Goal: Task Accomplishment & Management: Manage account settings

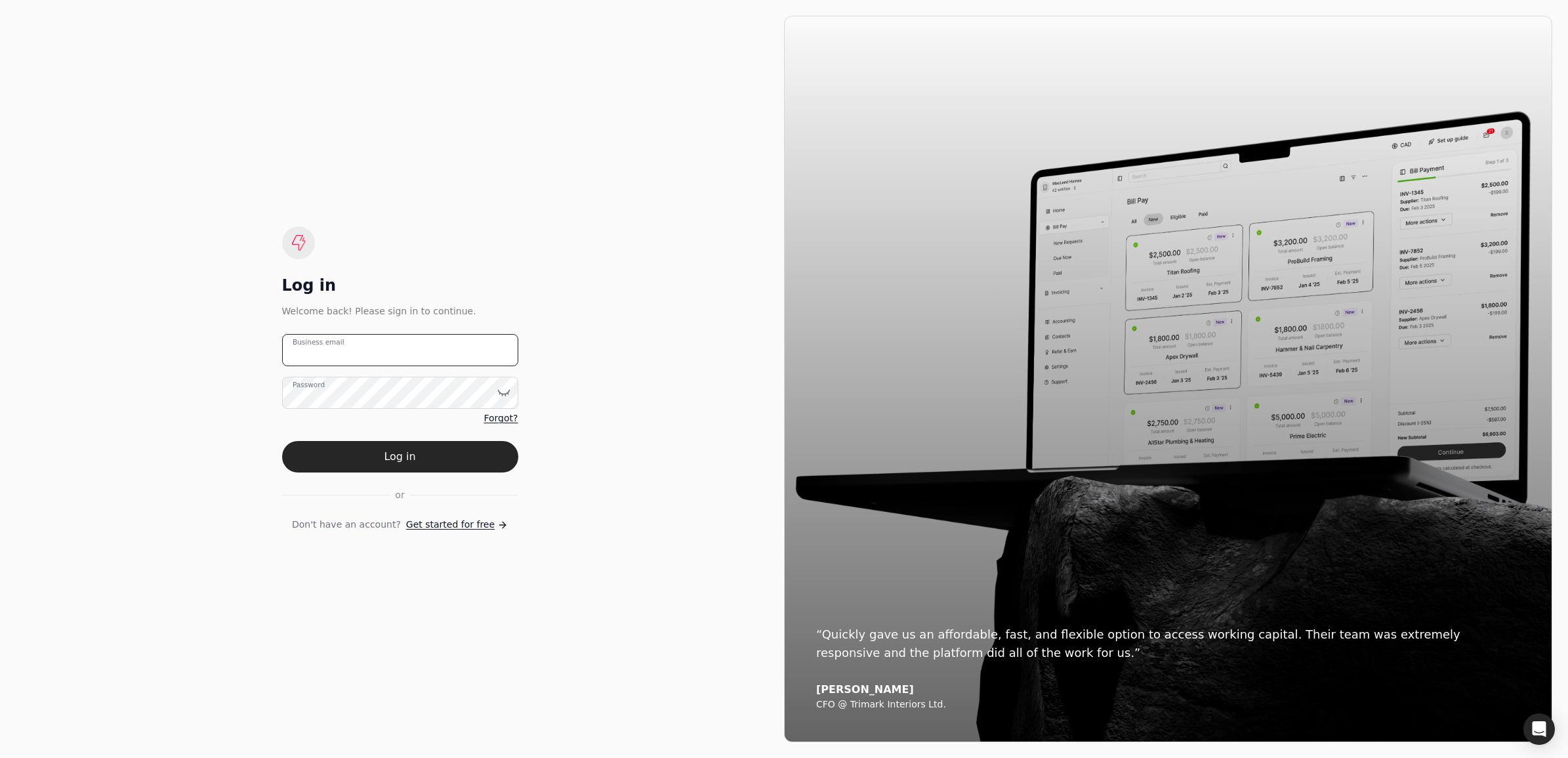
click at [389, 355] on email "Business email" at bounding box center [400, 350] width 236 height 32
click at [517, 355] on email "Business email" at bounding box center [400, 350] width 236 height 32
click at [489, 359] on email "Business email" at bounding box center [400, 350] width 236 height 32
click at [304, 390] on label "Password" at bounding box center [308, 384] width 32 height 11
click at [354, 355] on email "Business email" at bounding box center [400, 350] width 236 height 32
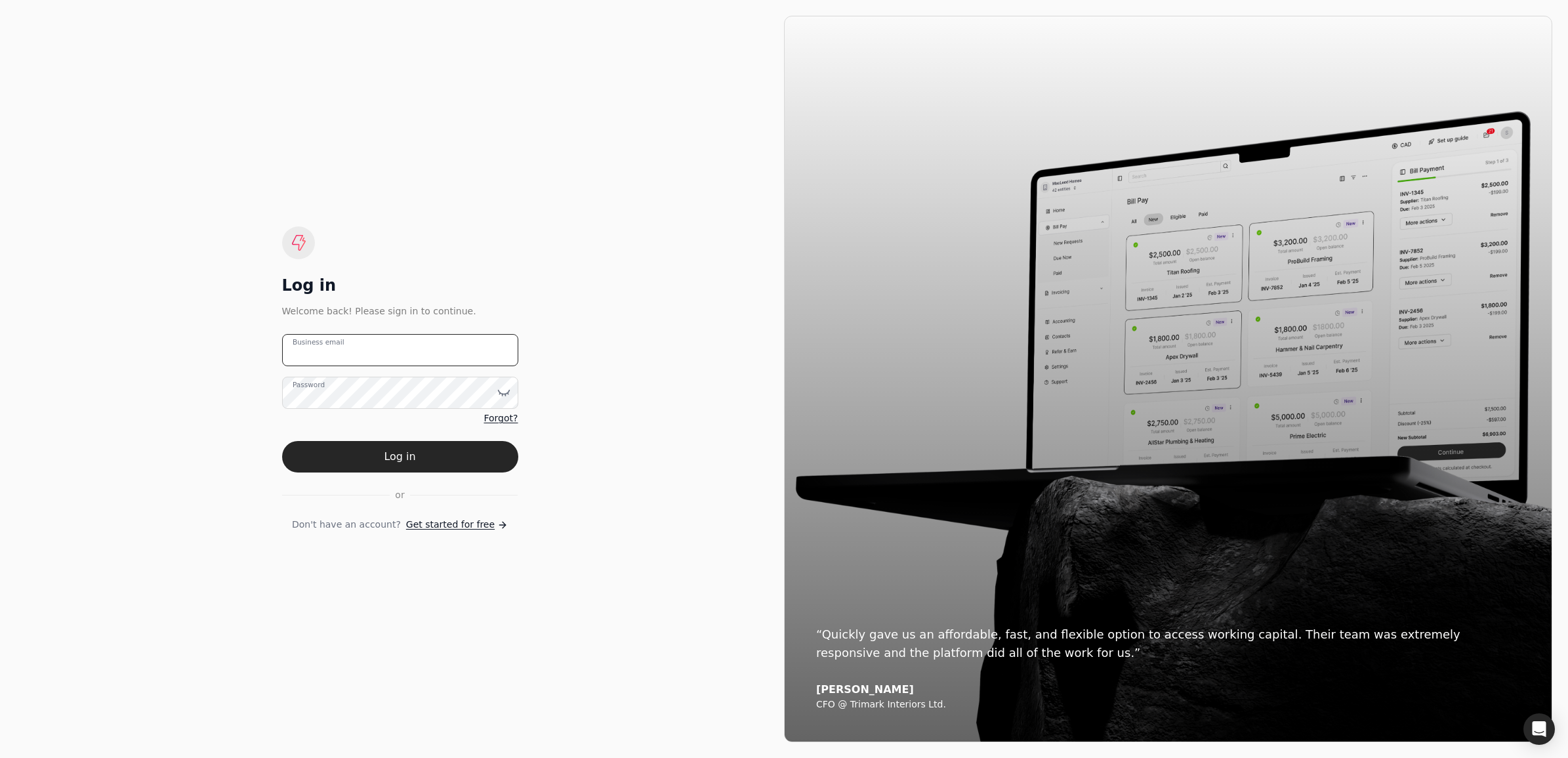
click at [395, 352] on email "Business email" at bounding box center [400, 350] width 236 height 32
